Goal: Entertainment & Leisure: Browse casually

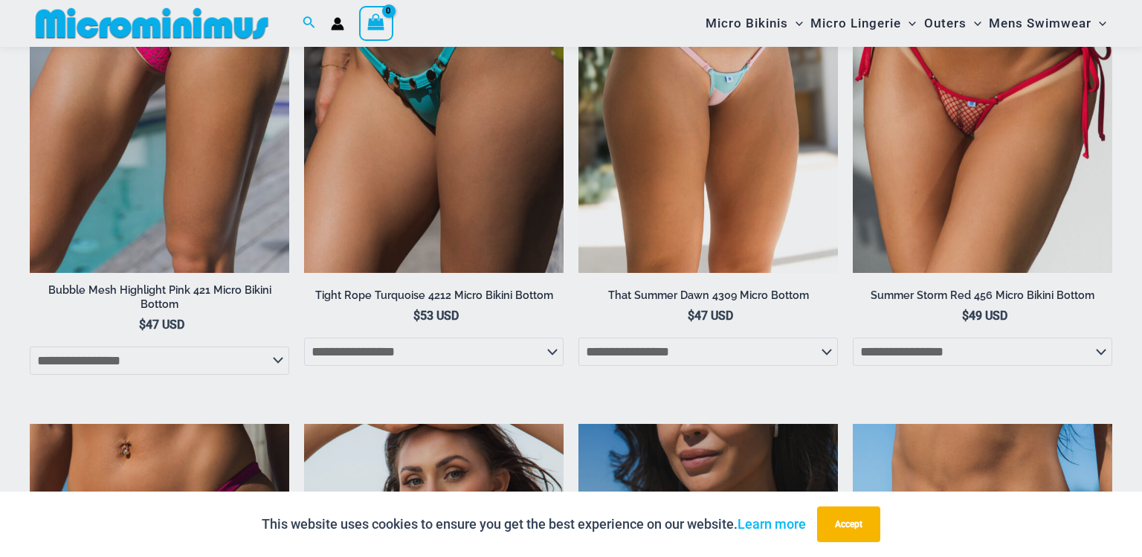
scroll to position [5345, 0]
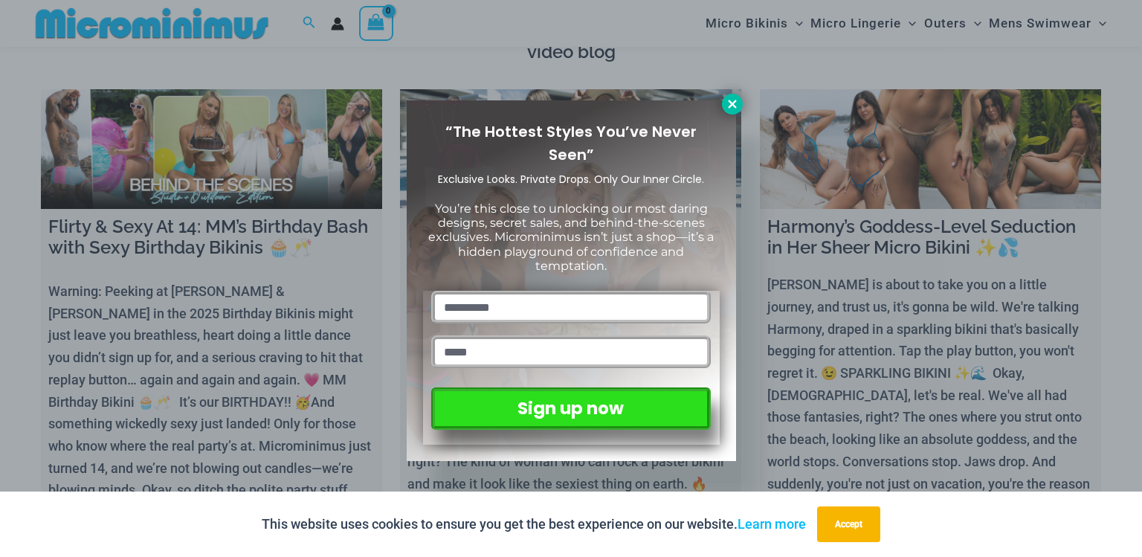
click at [730, 106] on icon at bounding box center [732, 104] width 8 height 8
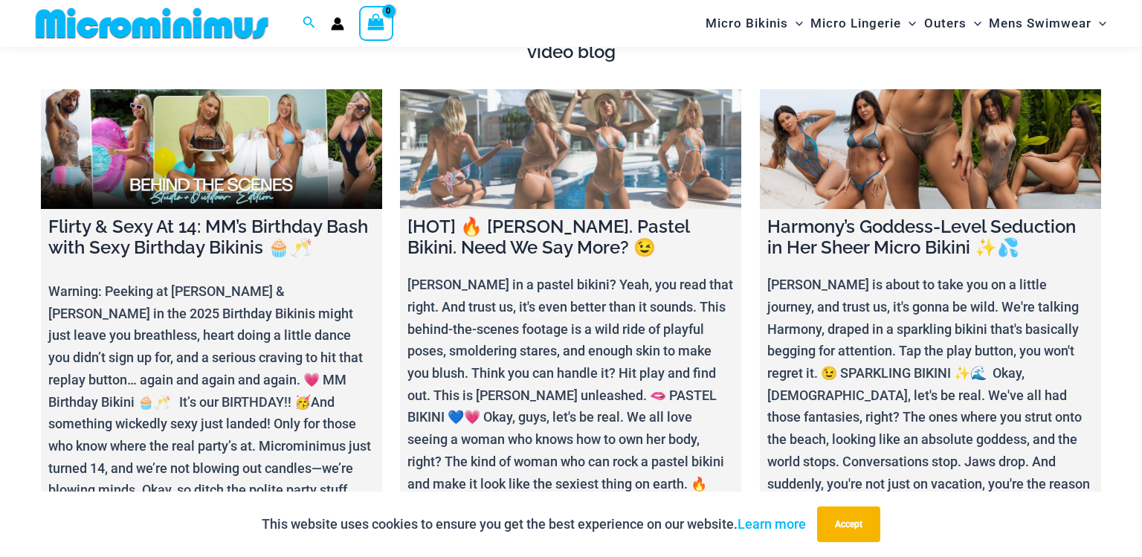
click at [595, 139] on link at bounding box center [570, 149] width 341 height 120
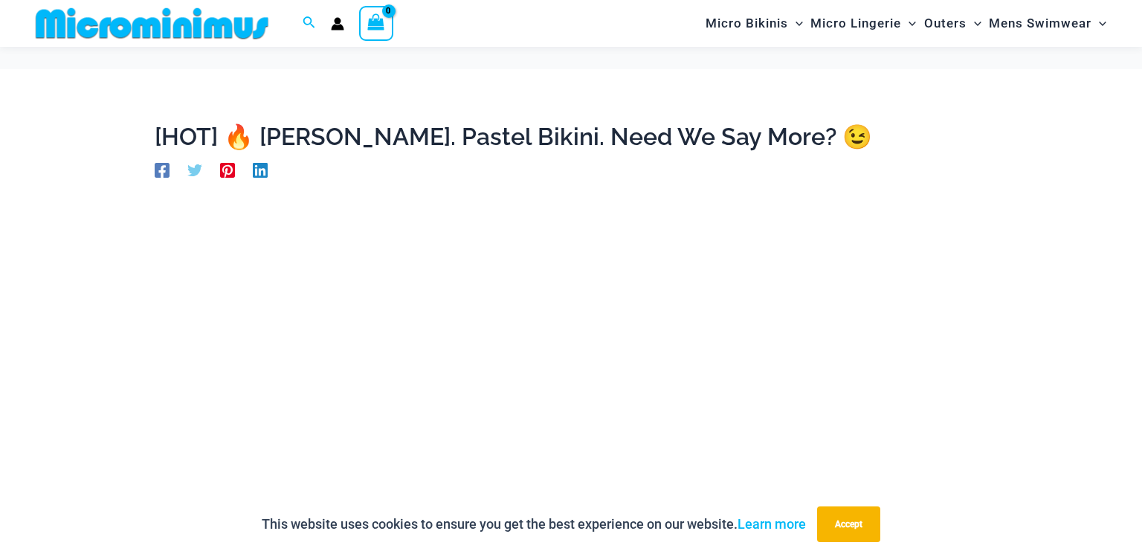
scroll to position [474, 0]
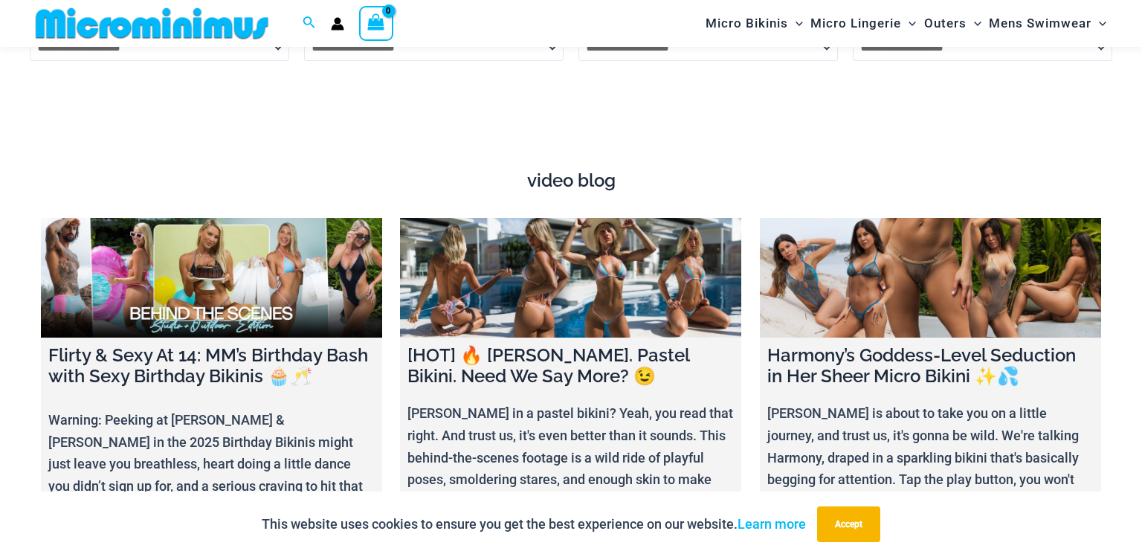
scroll to position [5704, 0]
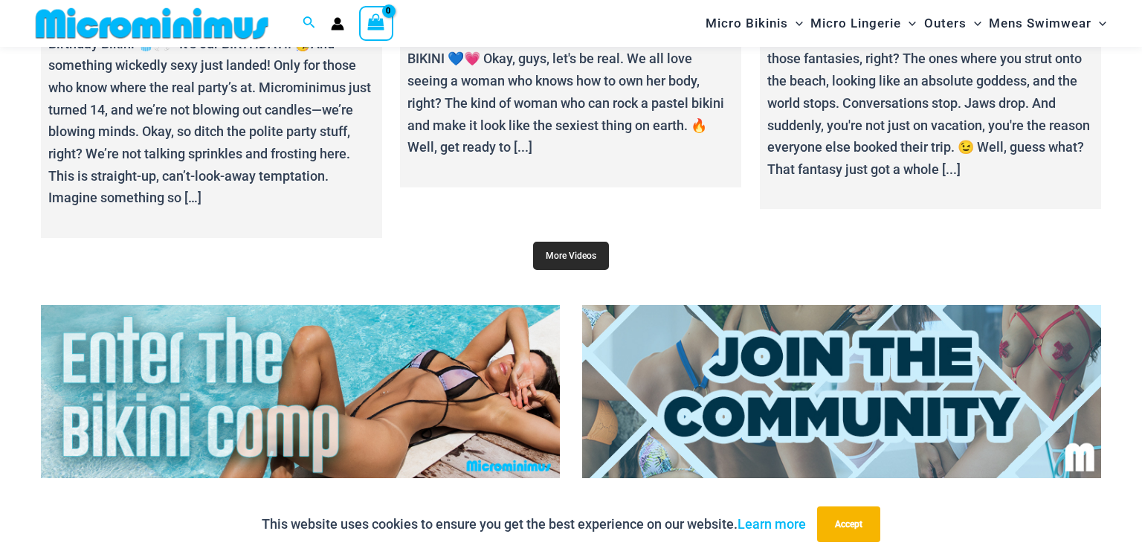
click at [580, 242] on link "More Videos" at bounding box center [571, 256] width 76 height 28
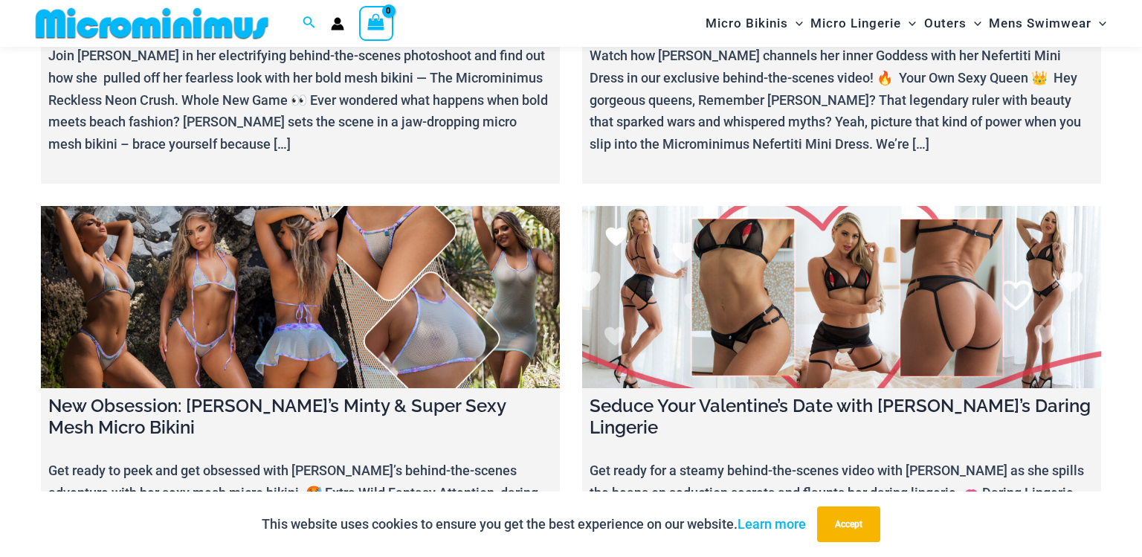
scroll to position [5601, 0]
click at [350, 217] on link at bounding box center [300, 297] width 519 height 182
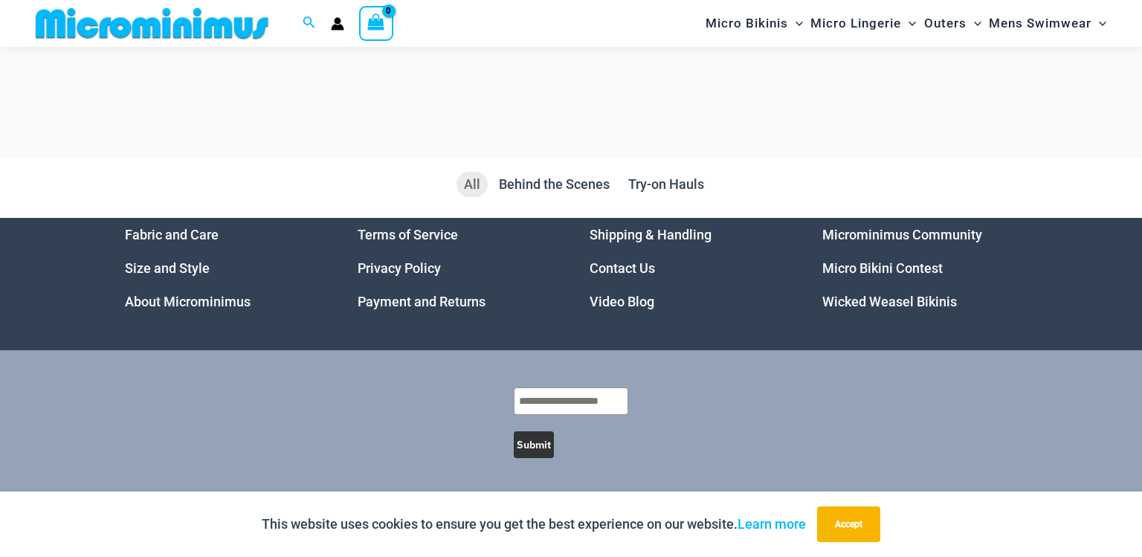
scroll to position [5208, 0]
click at [0, 0] on div at bounding box center [0, 0] width 0 height 0
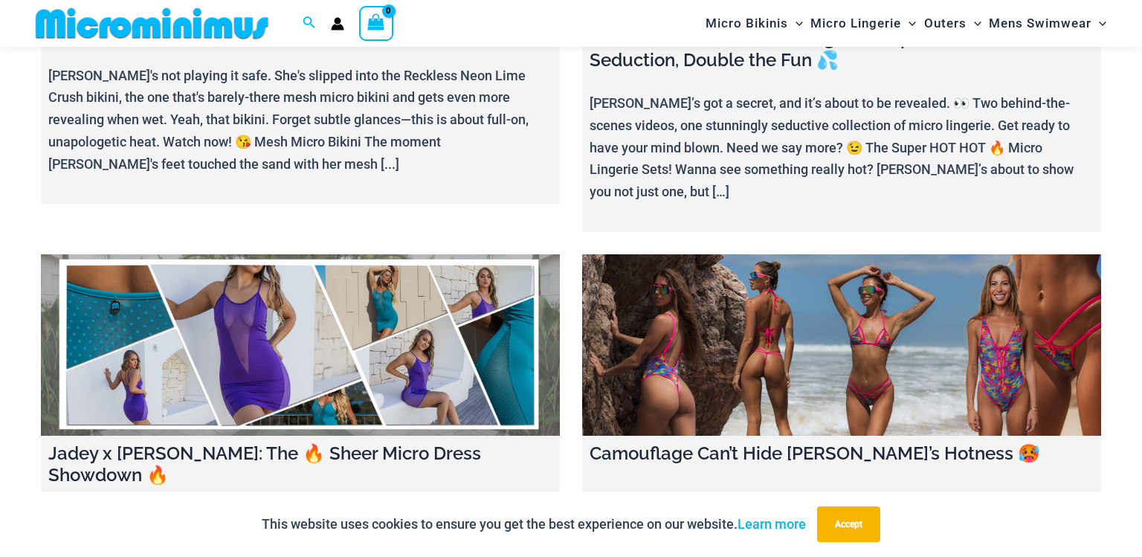
scroll to position [1095, 0]
click at [701, 259] on link at bounding box center [841, 345] width 519 height 182
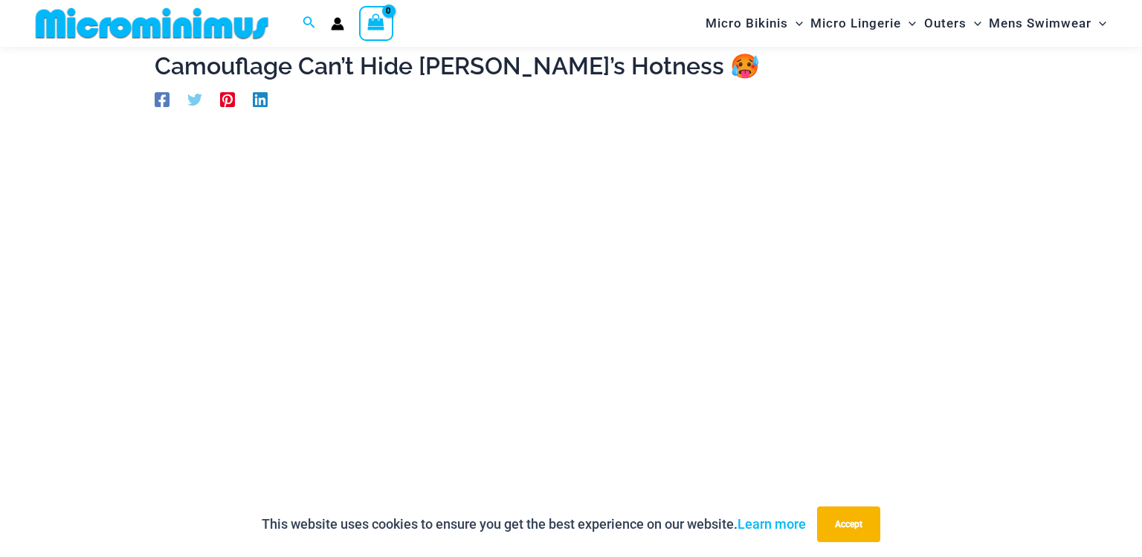
scroll to position [62, 0]
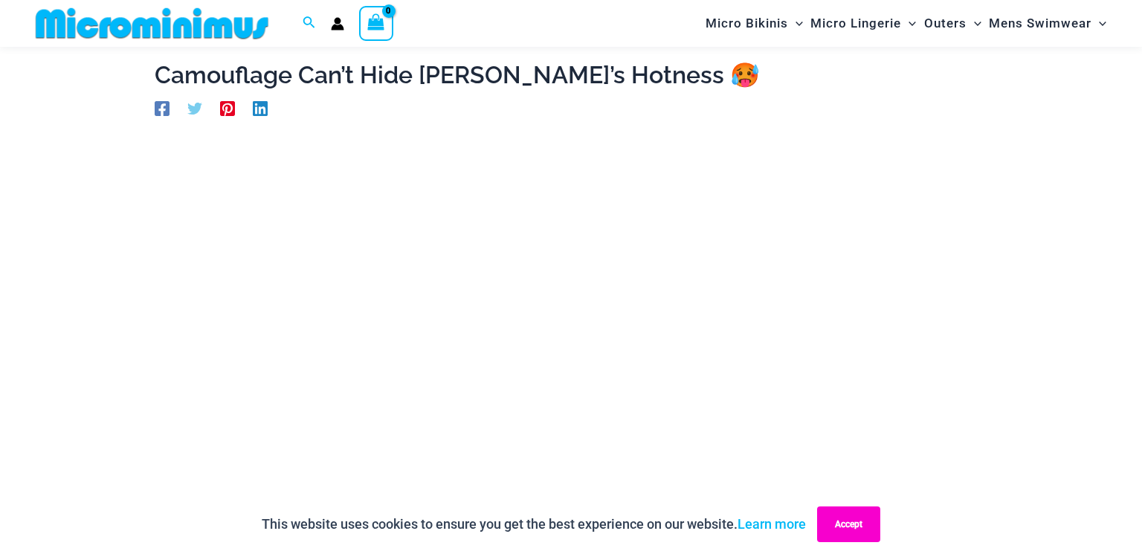
click at [869, 518] on button "Accept" at bounding box center [848, 524] width 63 height 36
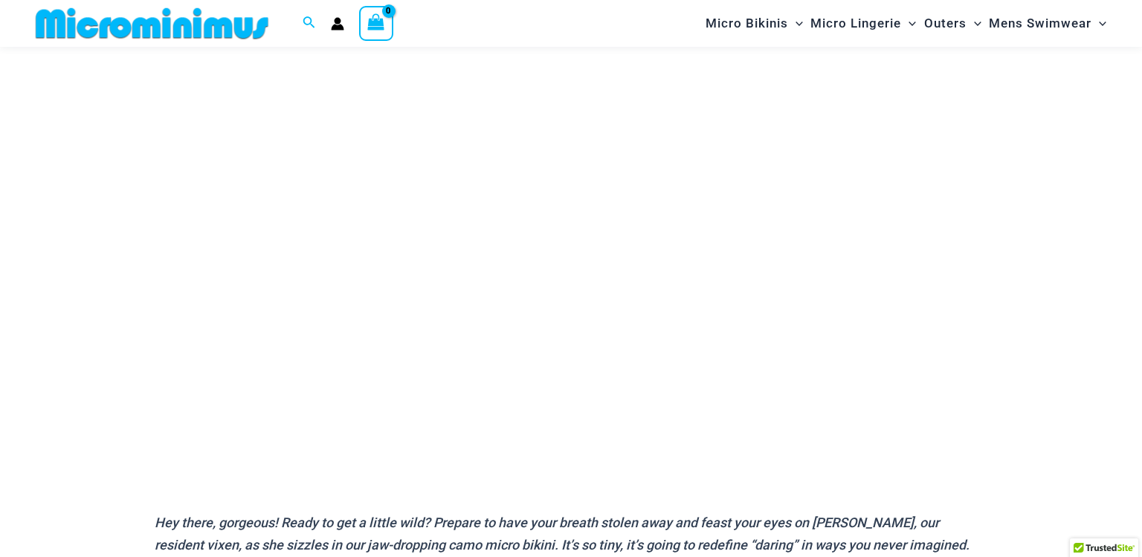
scroll to position [186, 0]
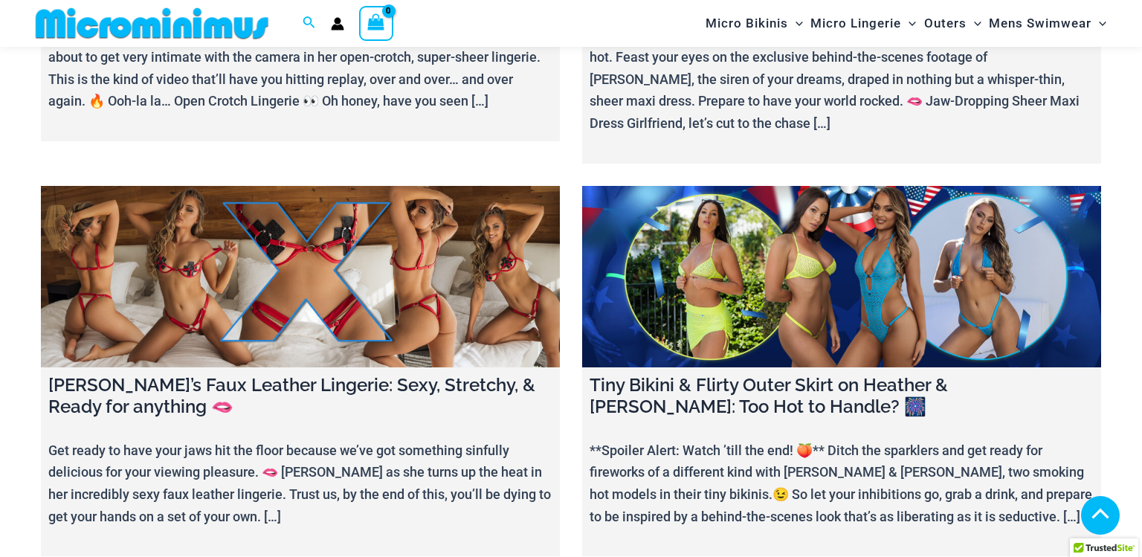
scroll to position [1985, 0]
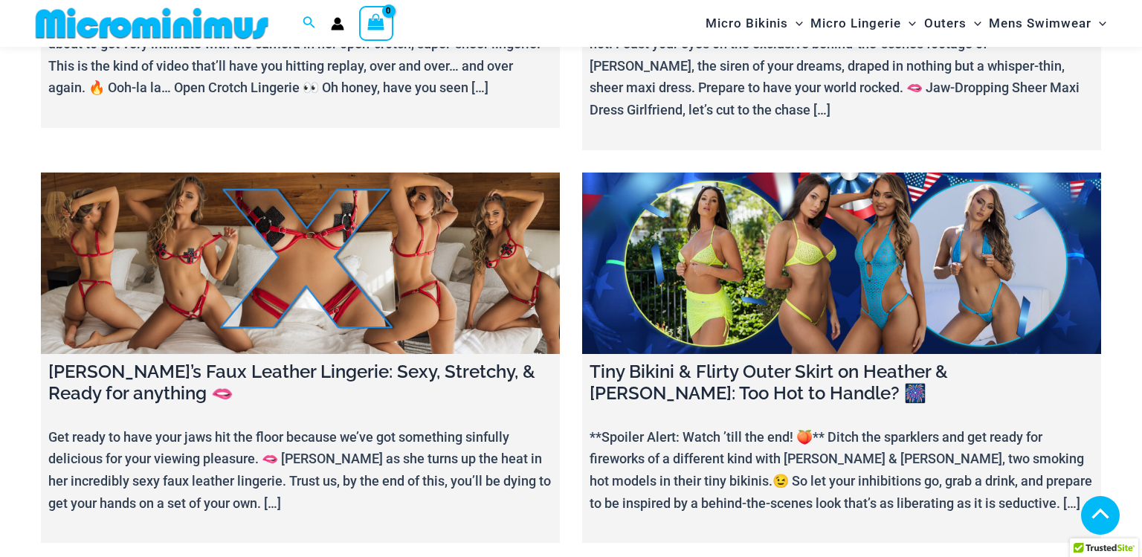
click at [897, 242] on link at bounding box center [841, 264] width 519 height 182
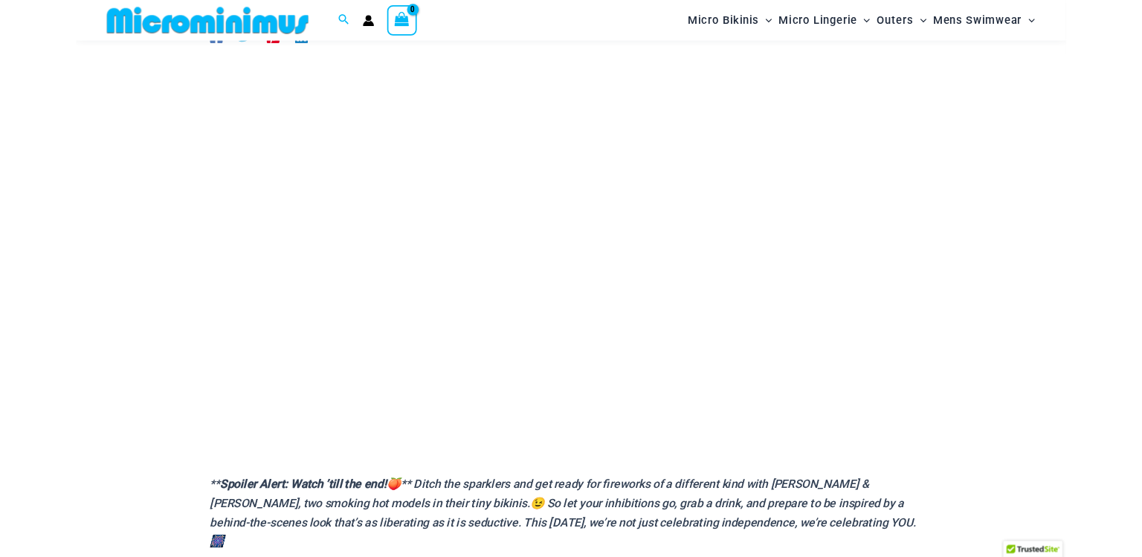
scroll to position [204, 0]
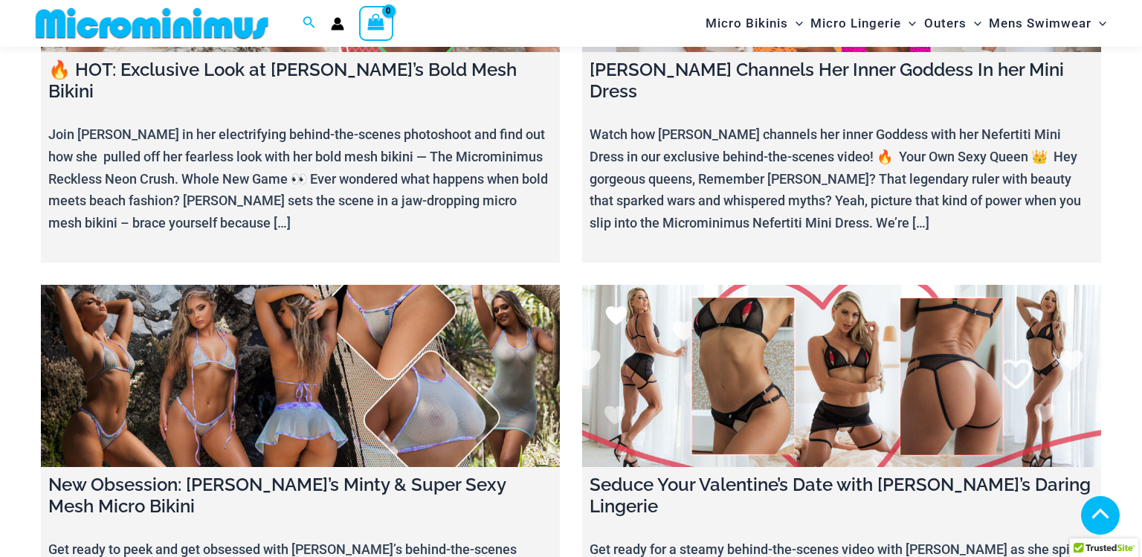
scroll to position [5523, 0]
click at [275, 284] on link at bounding box center [300, 375] width 519 height 182
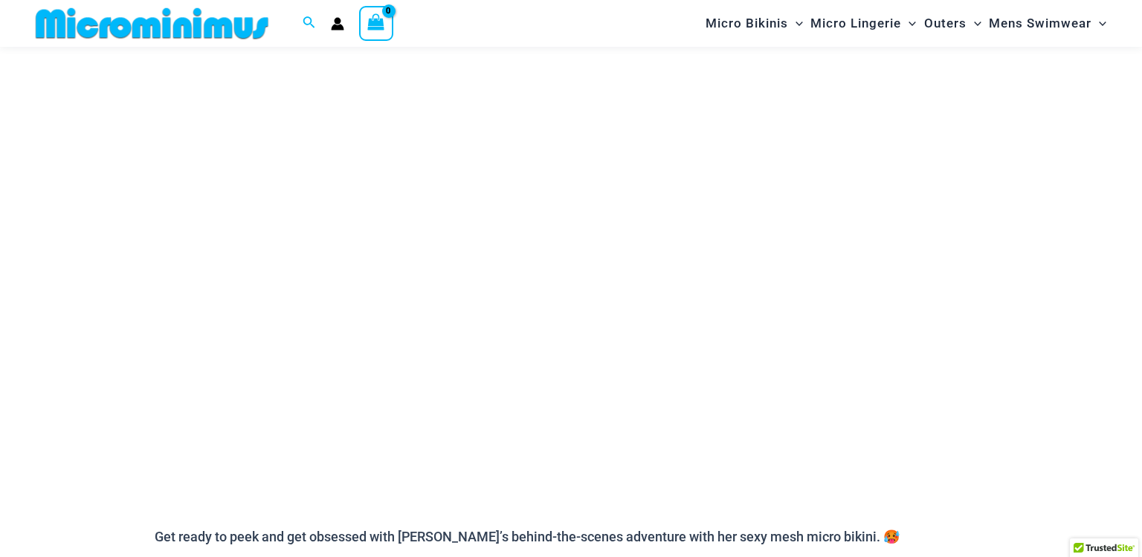
scroll to position [164, 0]
